Goal: Find contact information: Find contact information

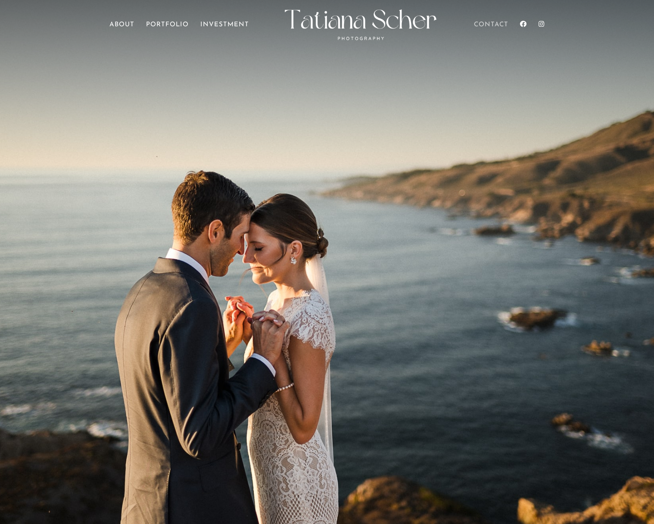
click at [489, 22] on link "Contact" at bounding box center [491, 34] width 34 height 24
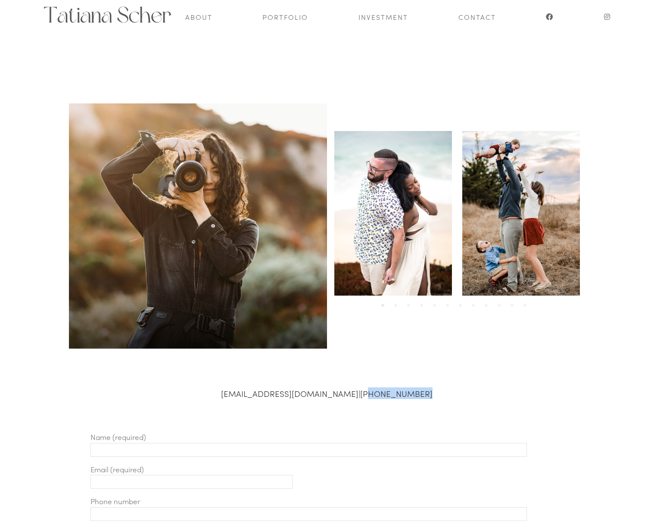
drag, startPoint x: 397, startPoint y: 393, endPoint x: 356, endPoint y: 395, distance: 40.6
click at [356, 395] on p "photography@tscher.com | (831)293-7440" at bounding box center [327, 393] width 470 height 8
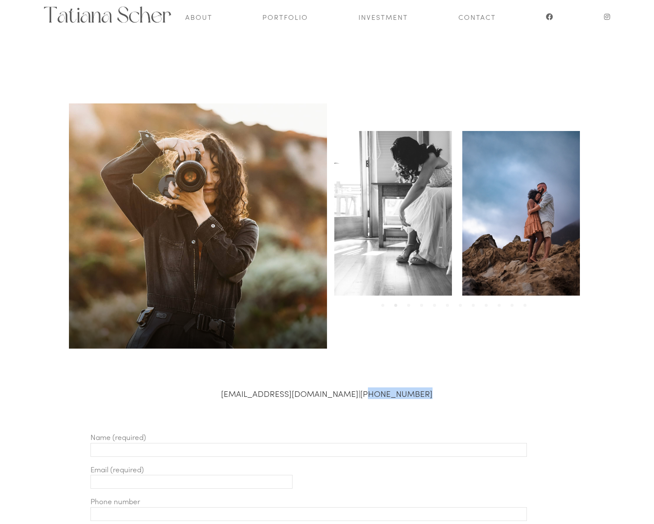
copy link "831)293-7440"
